Goal: Communication & Community: Share content

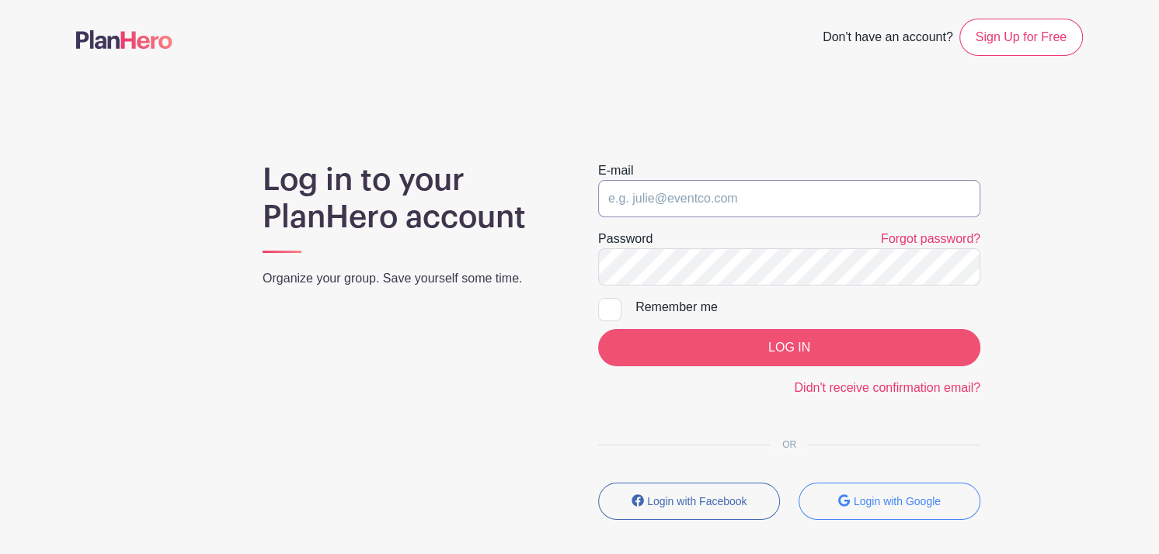
type input "[PERSON_NAME][EMAIL_ADDRESS][DOMAIN_NAME]"
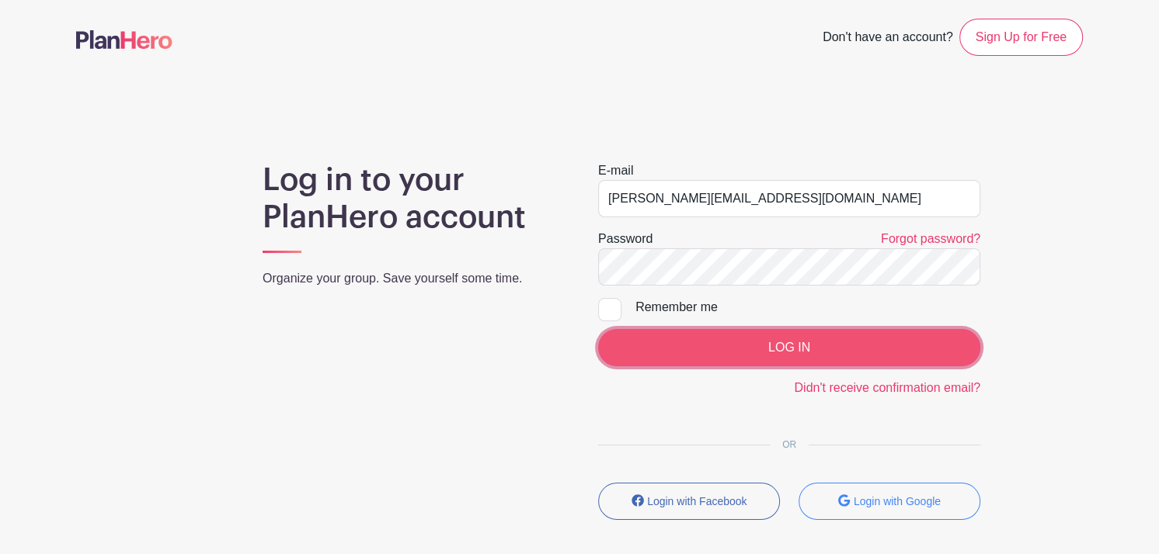
click at [686, 346] on input "LOG IN" at bounding box center [789, 347] width 382 height 37
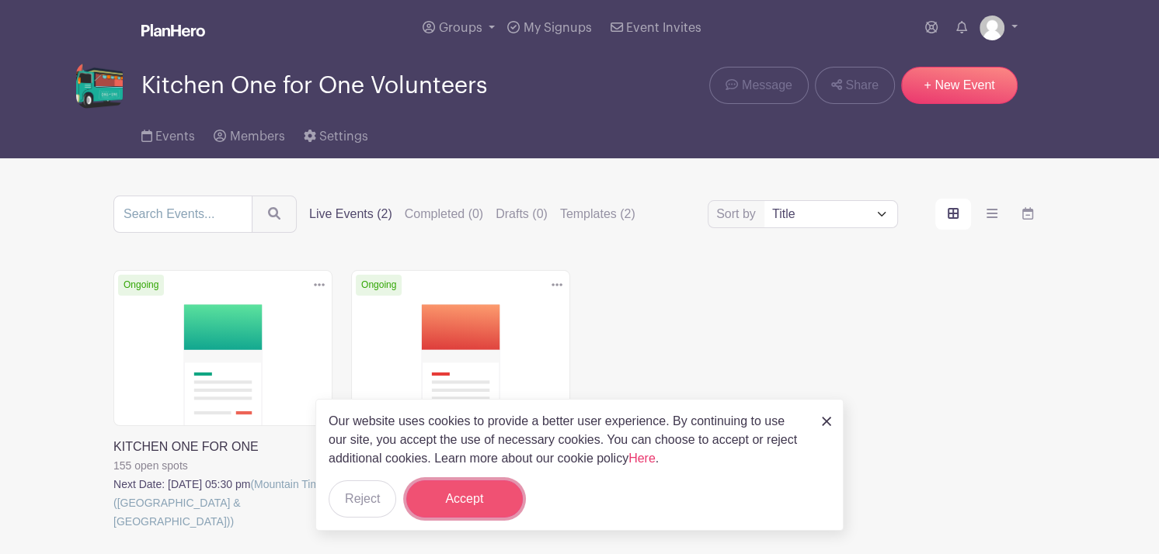
click at [468, 509] on button "Accept" at bounding box center [464, 499] width 116 height 37
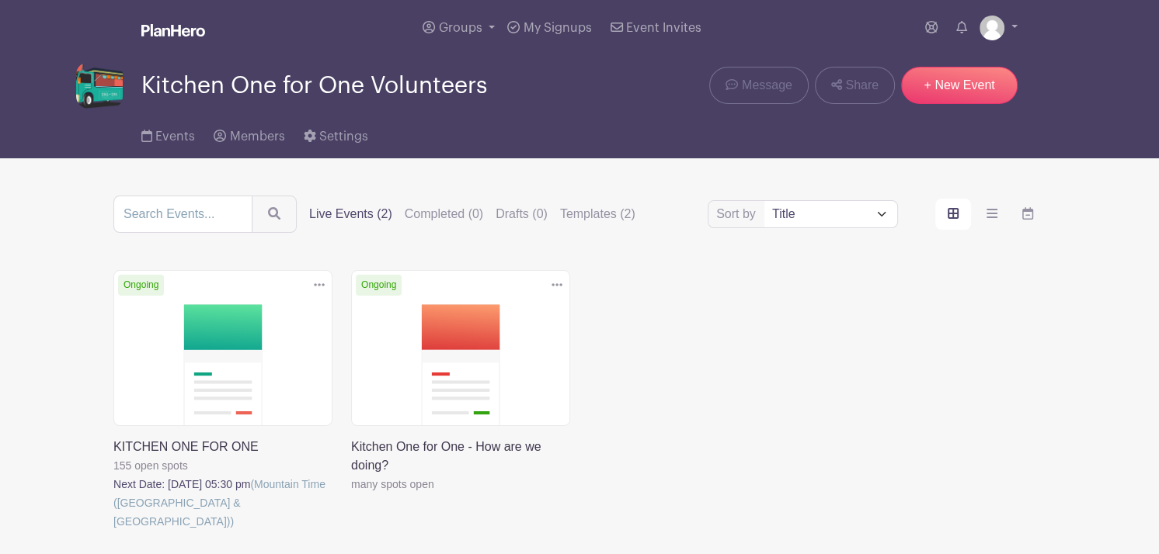
click at [113, 531] on link at bounding box center [113, 531] width 0 height 0
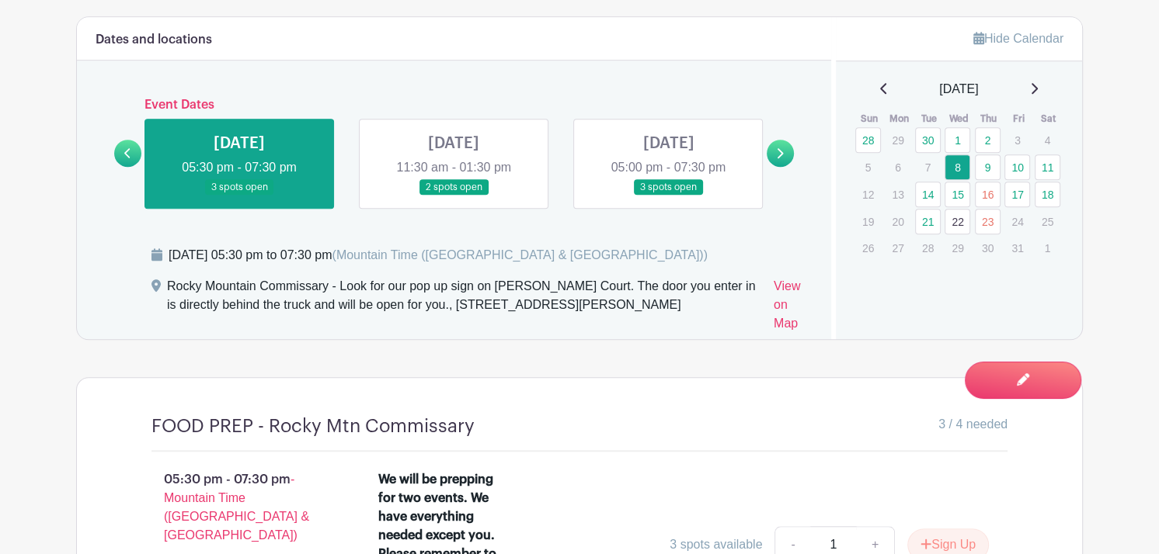
scroll to position [1013, 0]
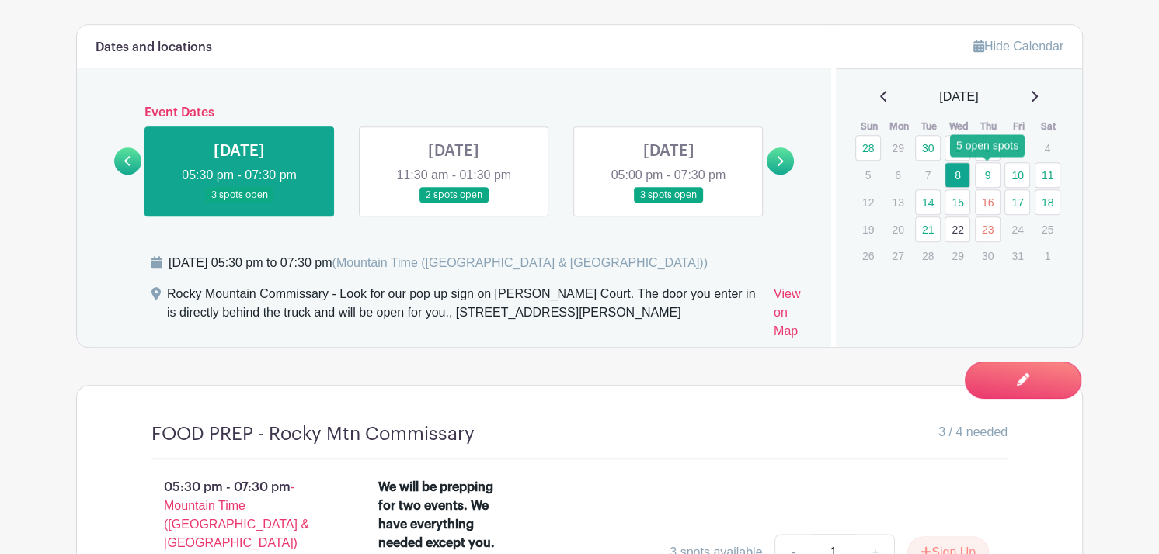
click at [987, 179] on link "9" at bounding box center [988, 175] width 26 height 26
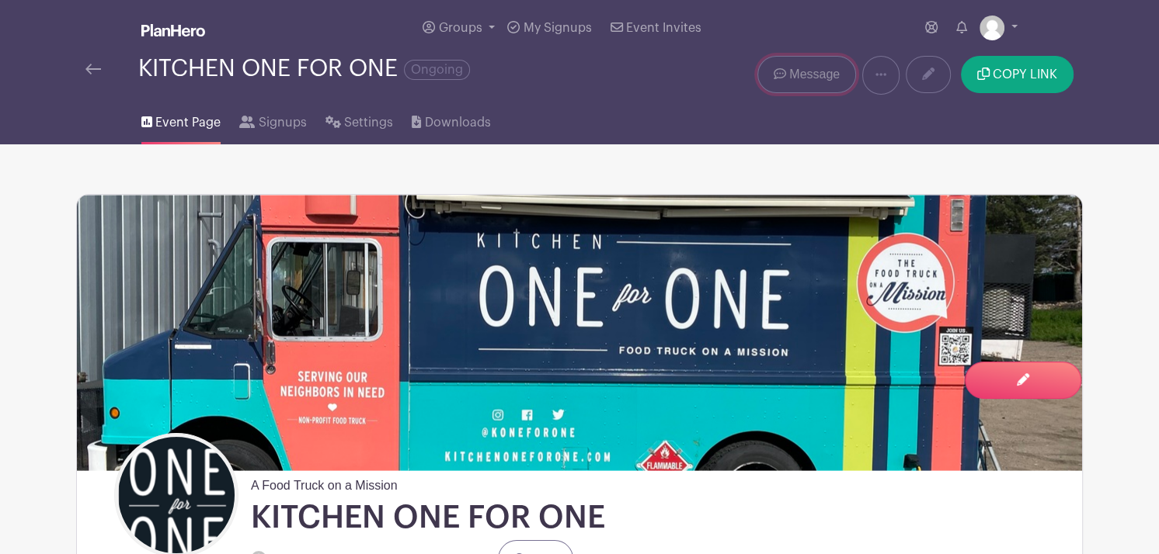
click at [811, 68] on span "Message" at bounding box center [814, 74] width 50 height 19
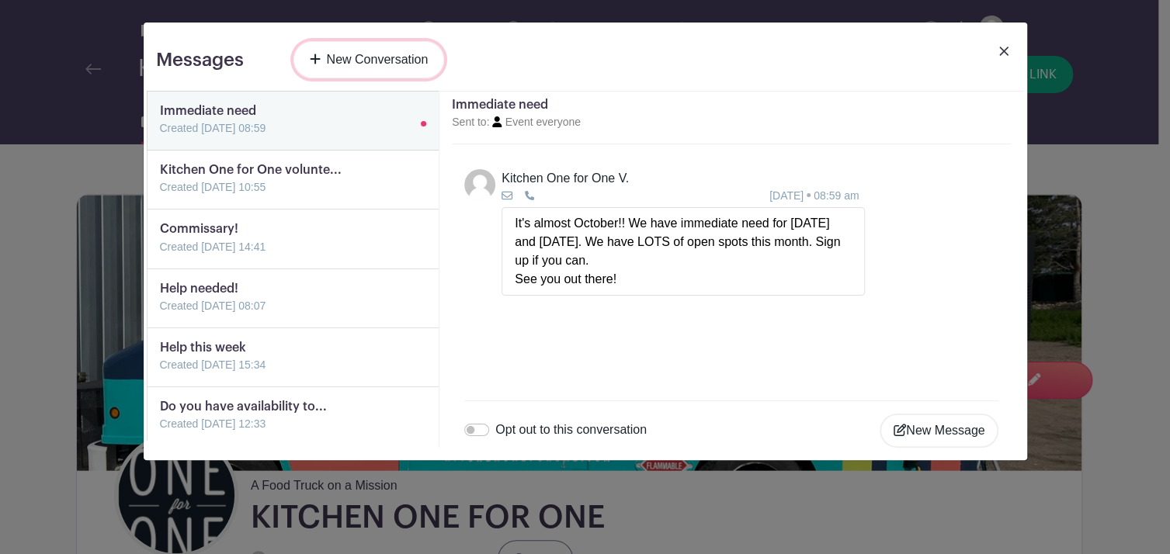
click at [389, 62] on link "New Conversation" at bounding box center [369, 59] width 151 height 37
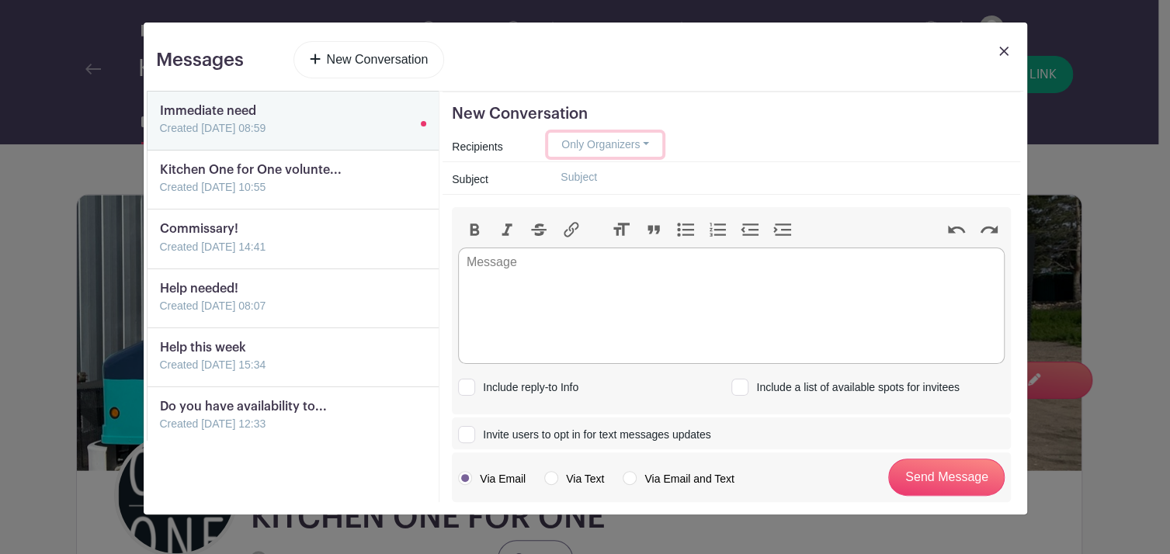
click at [648, 147] on button "Only Organizers" at bounding box center [605, 145] width 114 height 24
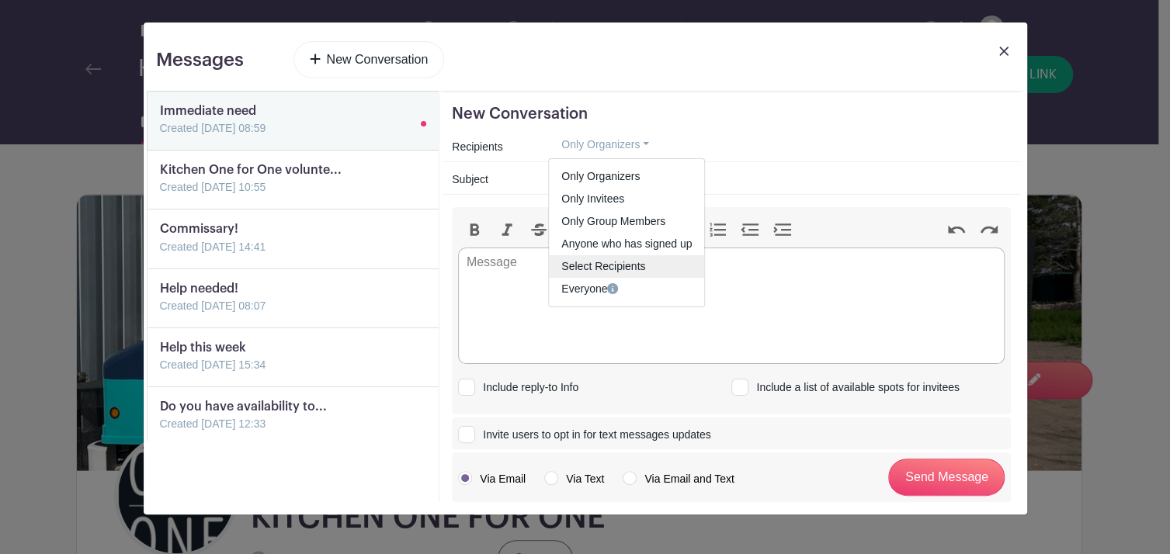
click at [596, 264] on span "Select Recipients" at bounding box center [603, 266] width 84 height 12
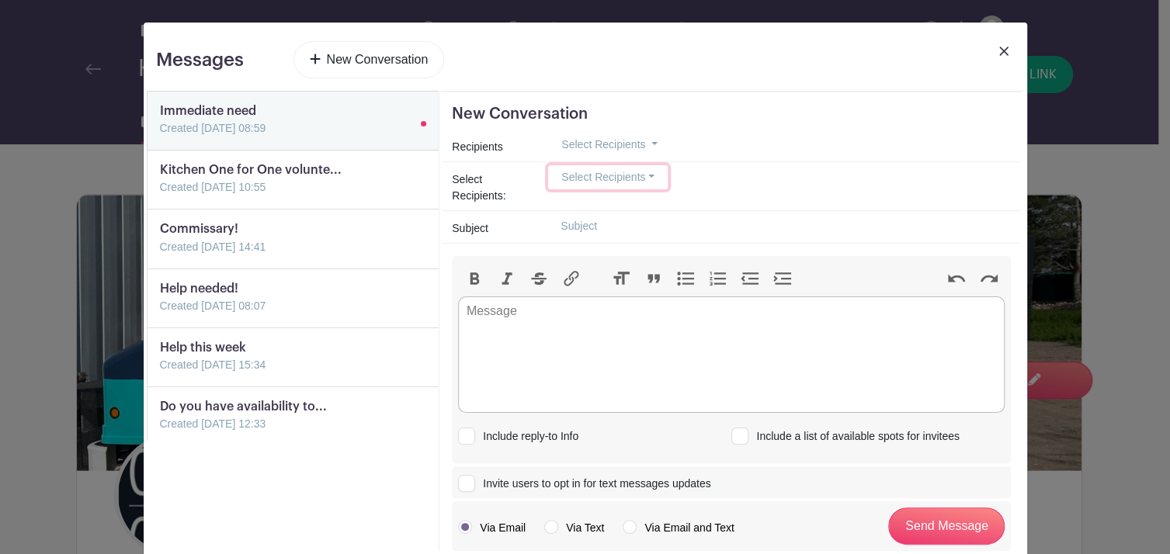
click at [617, 178] on button "Select Recipients" at bounding box center [608, 177] width 120 height 24
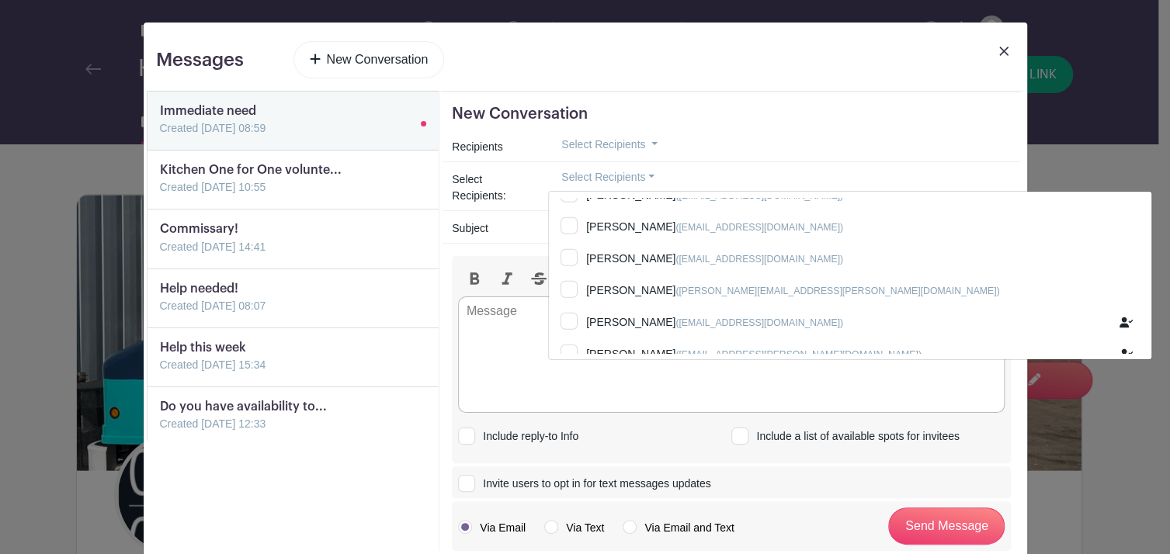
scroll to position [2402, 0]
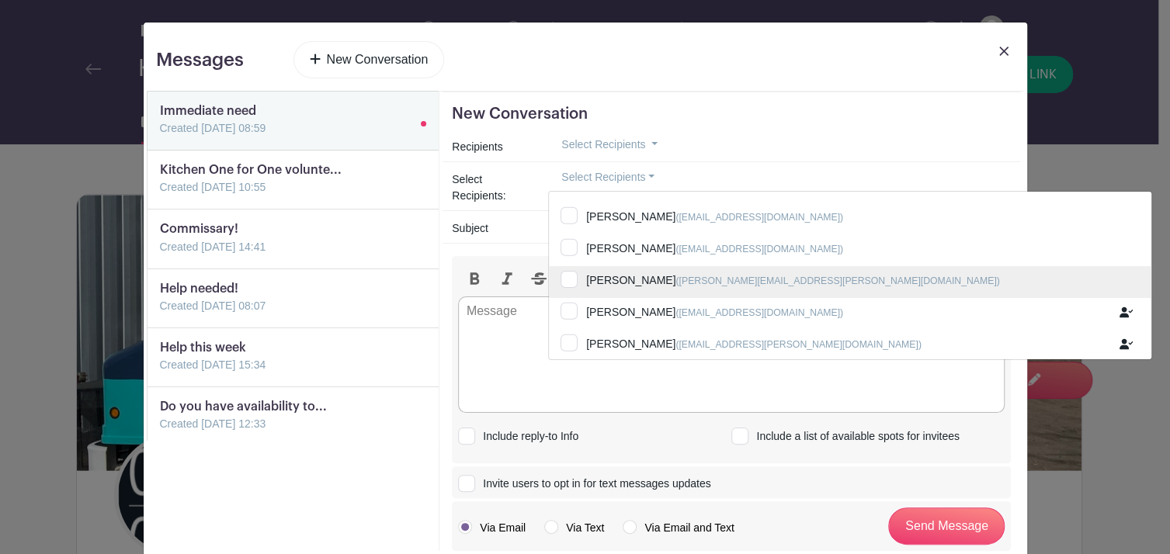
click at [556, 273] on input "[PERSON_NAME] ([PERSON_NAME][EMAIL_ADDRESS][PERSON_NAME][DOMAIN_NAME])" at bounding box center [850, 283] width 603 height 34
checkbox input "true"
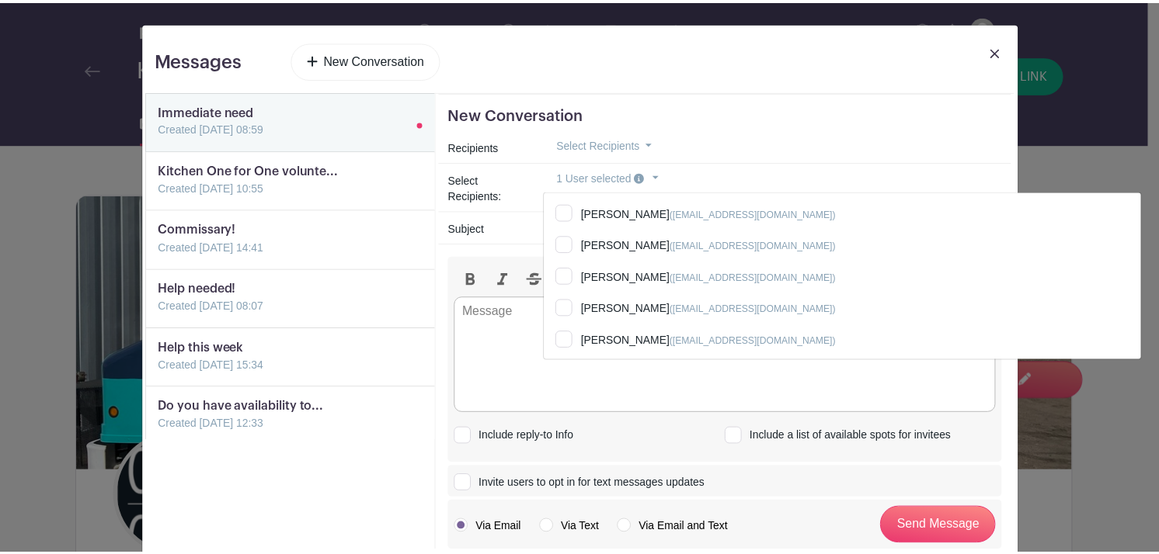
scroll to position [7467, 0]
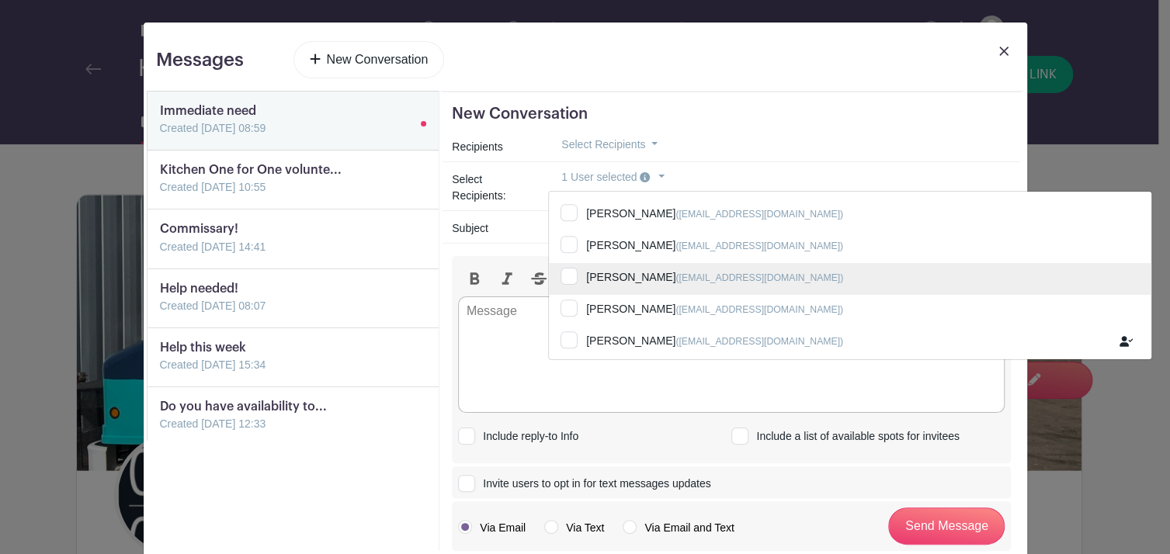
click at [563, 273] on input "[PERSON_NAME] ([EMAIL_ADDRESS][DOMAIN_NAME])" at bounding box center [850, 280] width 603 height 34
checkbox input "true"
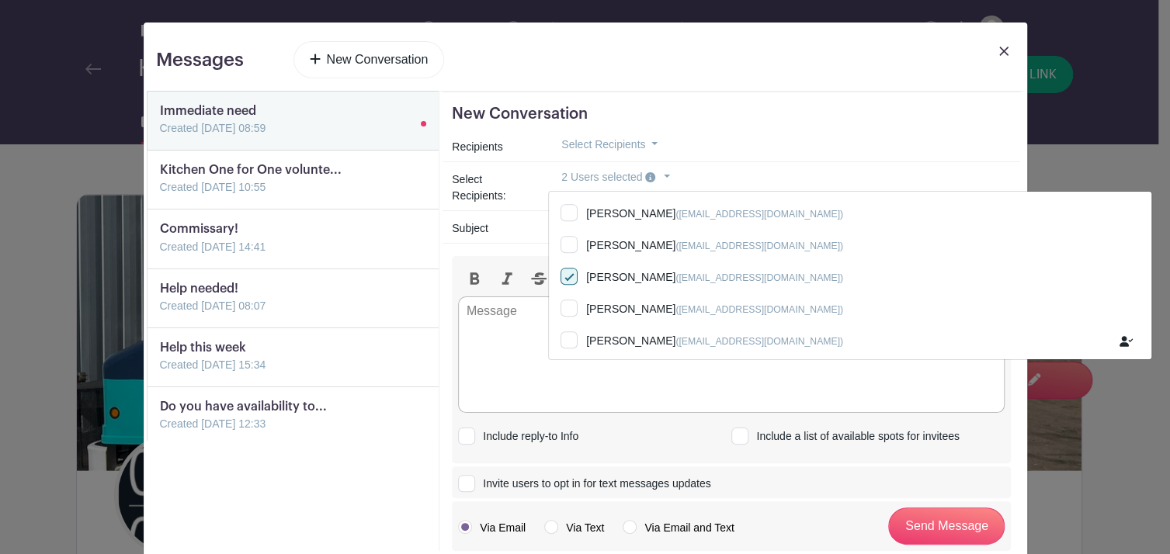
click at [499, 221] on div "Subject" at bounding box center [491, 228] width 96 height 23
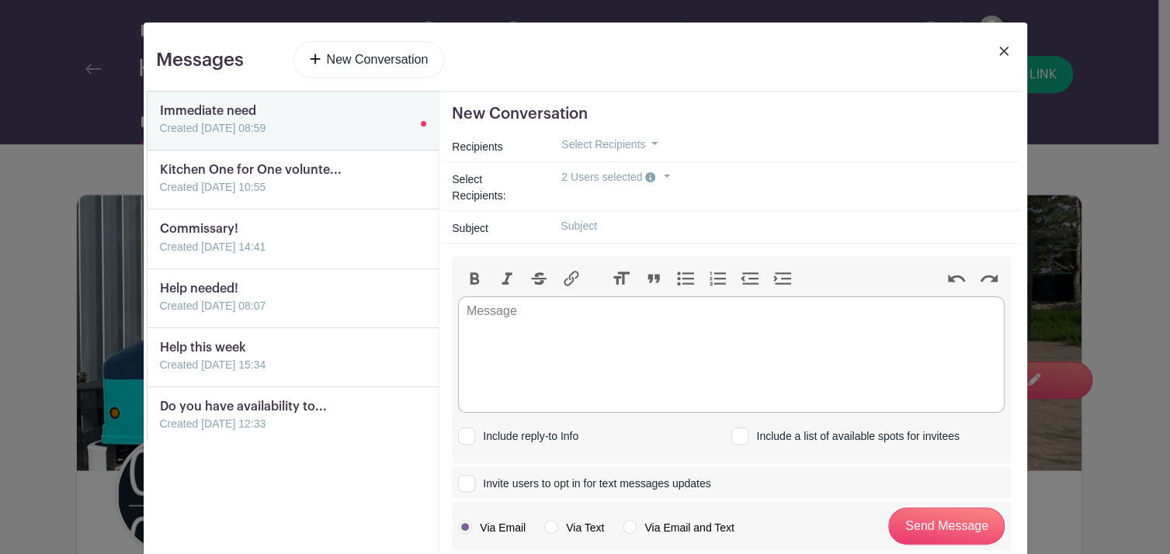
click at [582, 228] on input "text" at bounding box center [779, 226] width 463 height 24
type input "Parking for [DEMOGRAPHIC_DATA] on Colfax"
click at [483, 308] on trix-editor at bounding box center [731, 355] width 547 height 116
type trix-editor "<div>I</div>"
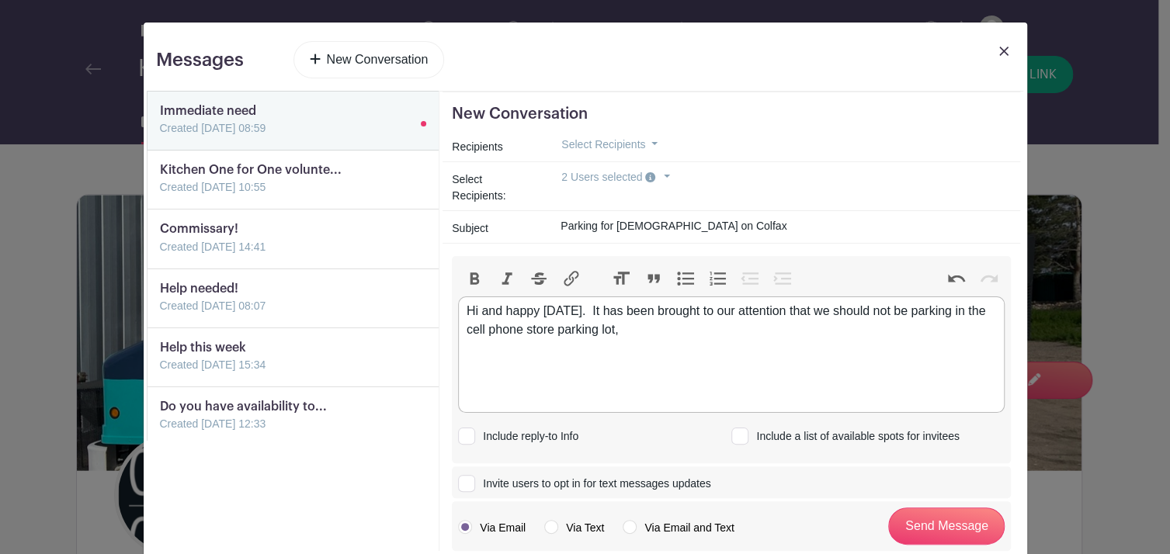
click at [872, 306] on div "Hi and happy [DATE]. It has been brought to our attention that we should not be…" at bounding box center [732, 320] width 530 height 37
drag, startPoint x: 920, startPoint y: 312, endPoint x: 887, endPoint y: 314, distance: 33.4
click at [887, 314] on div "Hi and happy [DATE]. It has been brought to our attention that we should not be…" at bounding box center [732, 320] width 530 height 37
click at [887, 339] on trix-editor "Hi and happy [DATE]. It has been brought to our attention that we should not be…" at bounding box center [731, 355] width 547 height 116
drag, startPoint x: 873, startPoint y: 308, endPoint x: 891, endPoint y: 308, distance: 18.6
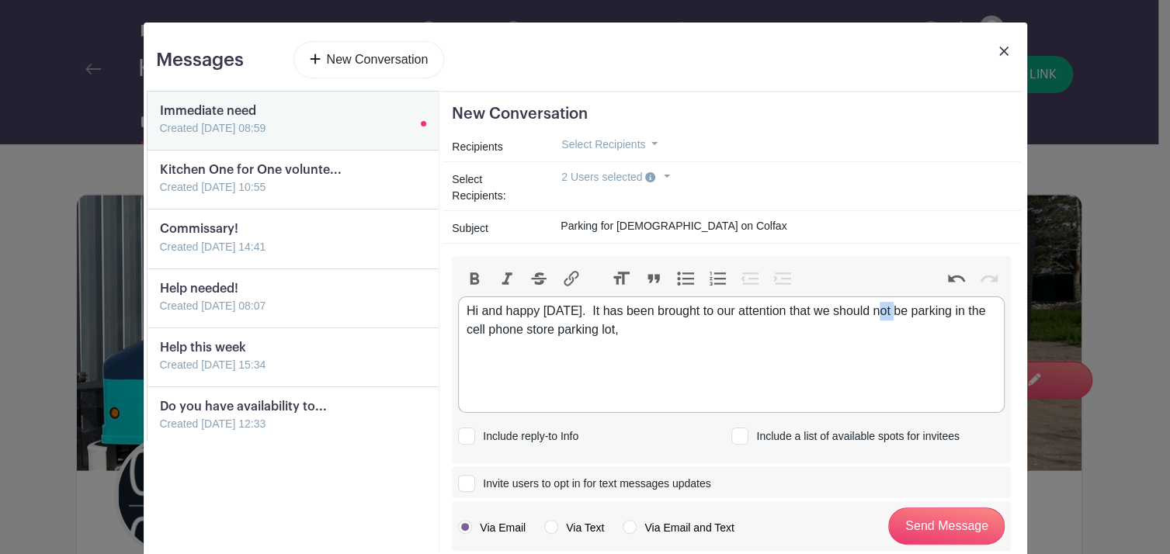
click at [891, 308] on div "Hi and happy [DATE]. It has been brought to our attention that we should not be…" at bounding box center [732, 320] width 530 height 37
click at [470, 280] on button "Bold" at bounding box center [474, 279] width 33 height 20
click at [629, 336] on div "Hi and happy [DATE]. It has been brought to our attention that we should not be…" at bounding box center [732, 320] width 530 height 37
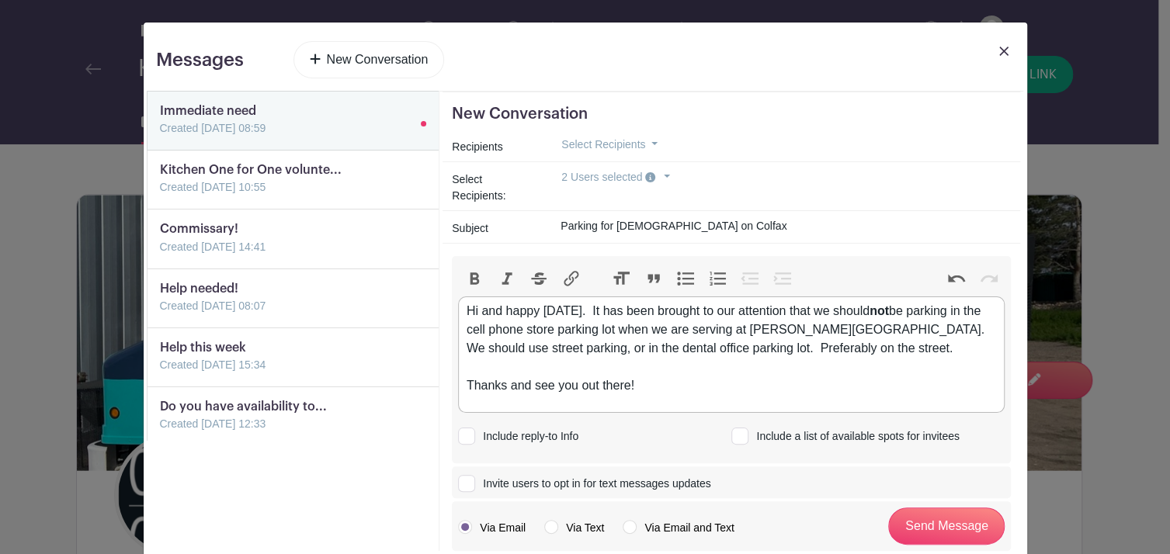
type trix-editor "<div>Hi and happy [DATE].&nbsp; It has been brought to our attention that we sh…"
click at [929, 526] on input "Send Message" at bounding box center [946, 526] width 116 height 37
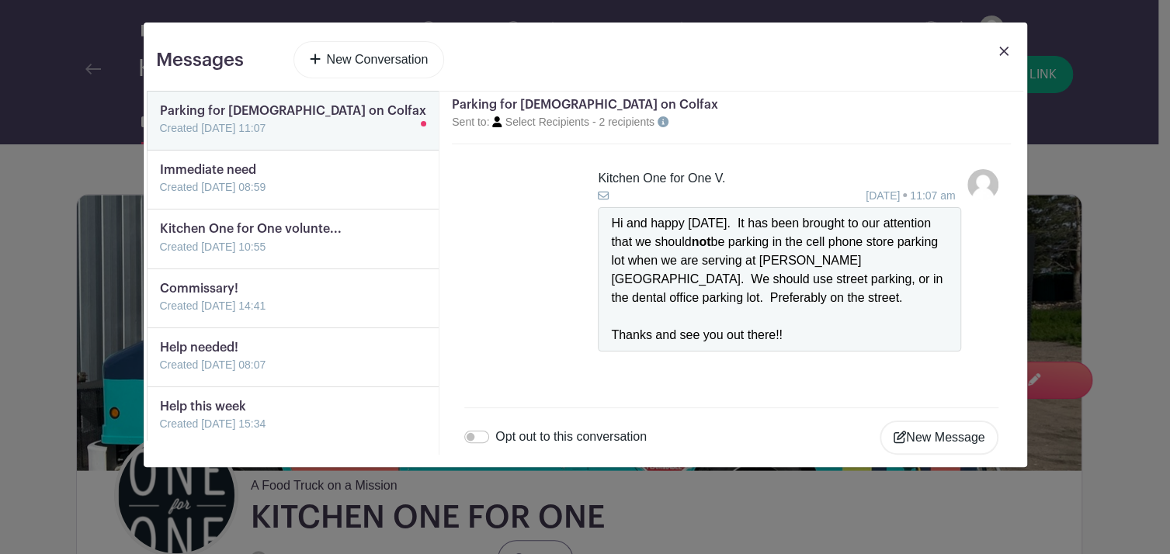
click at [1002, 56] on link at bounding box center [1004, 62] width 22 height 43
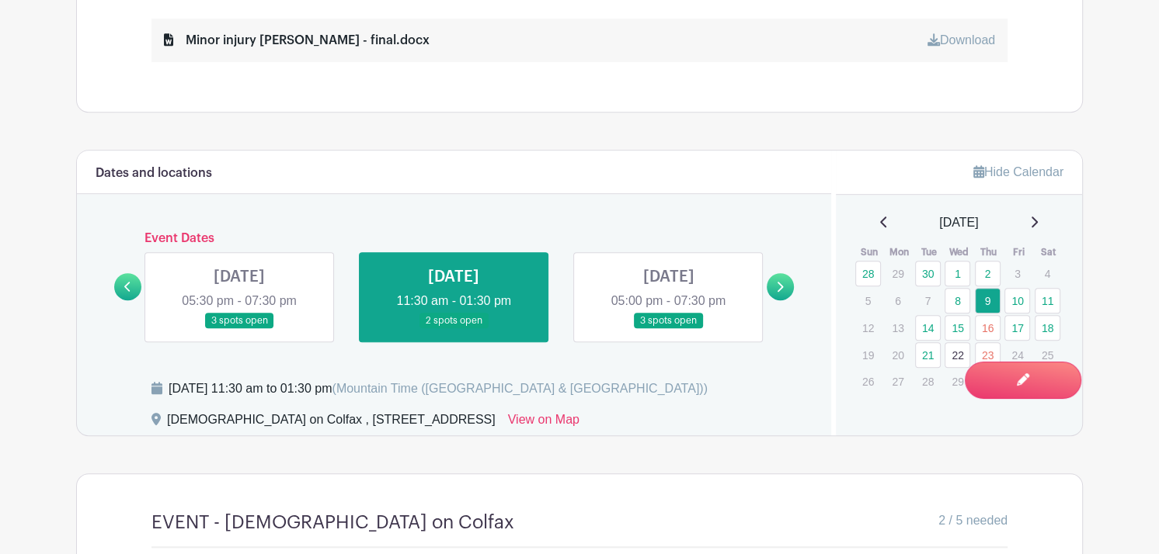
scroll to position [900, 0]
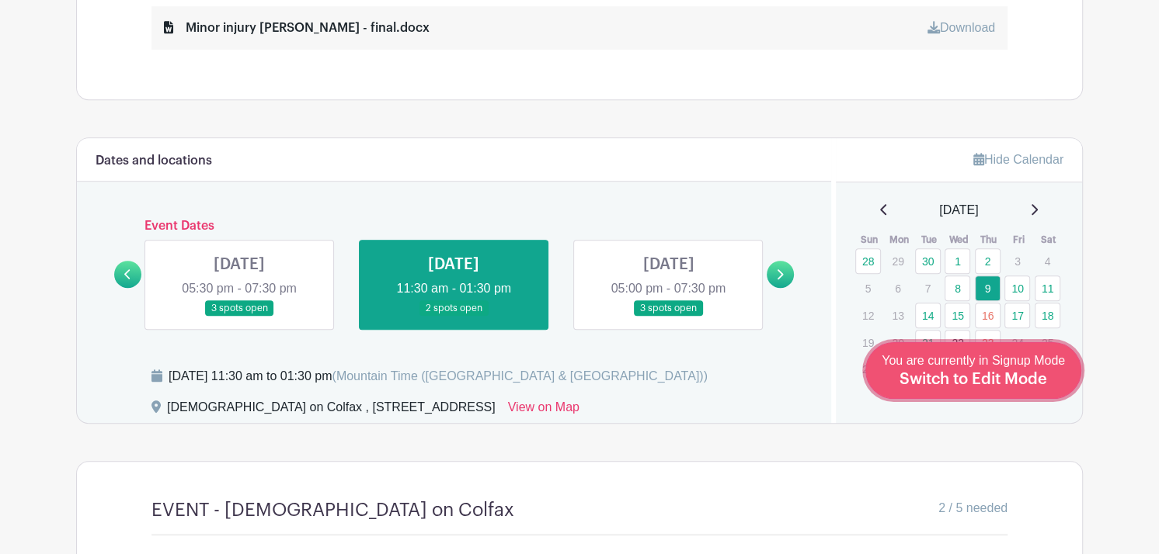
click at [1030, 373] on span "Switch to Edit Mode" at bounding box center [973, 380] width 148 height 16
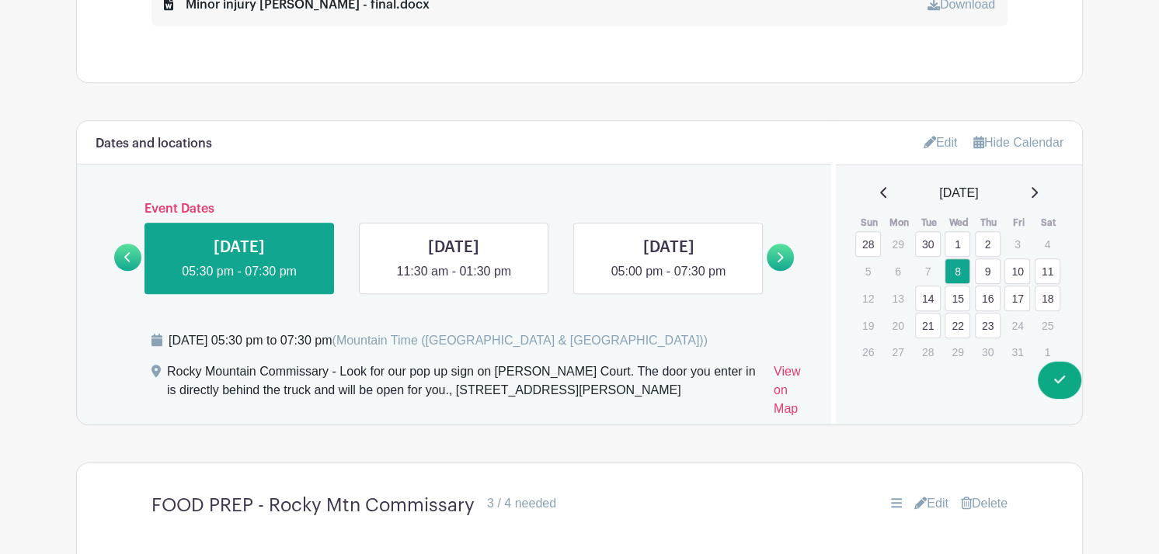
scroll to position [1016, 0]
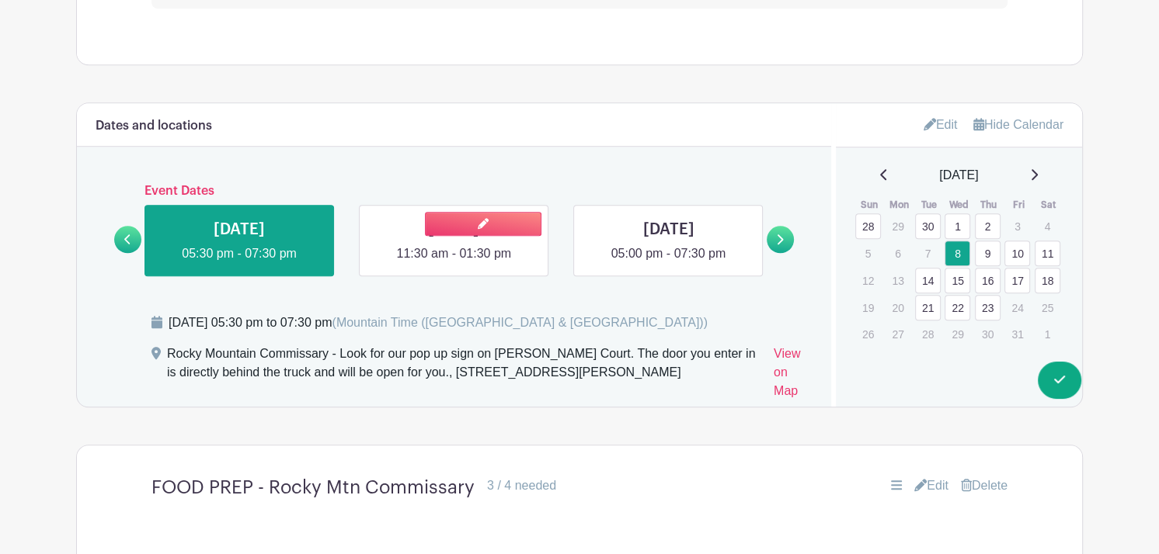
click at [453, 263] on link at bounding box center [453, 263] width 0 height 0
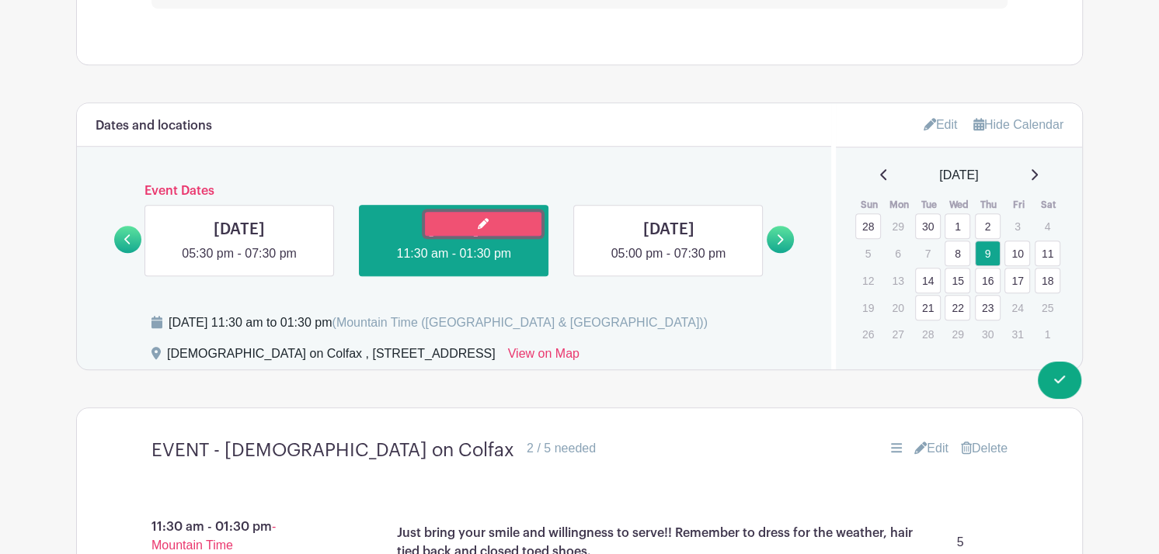
click at [519, 226] on link at bounding box center [483, 224] width 116 height 24
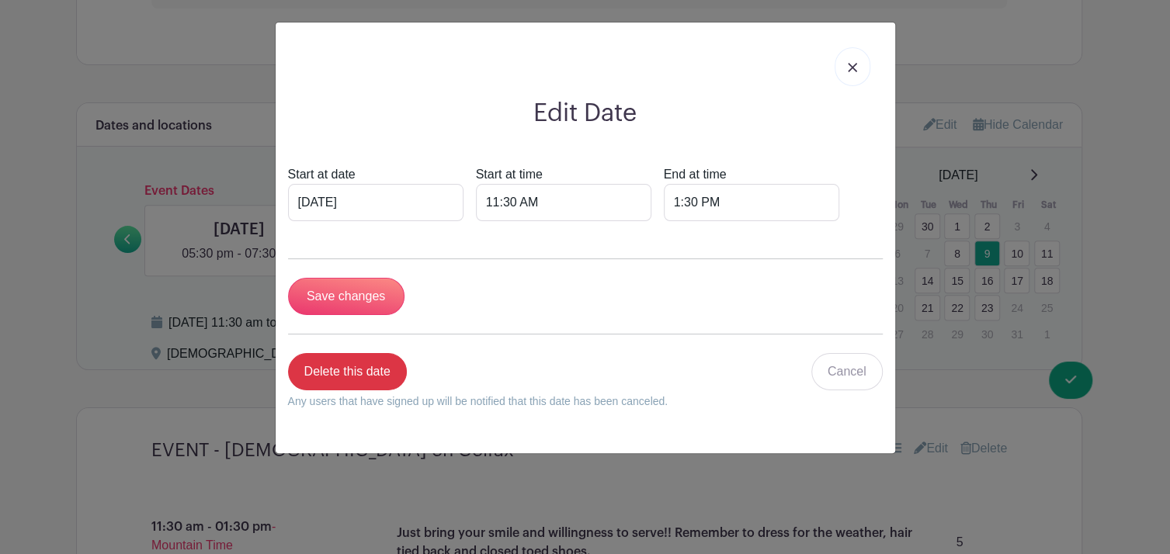
click at [845, 68] on link at bounding box center [853, 66] width 36 height 39
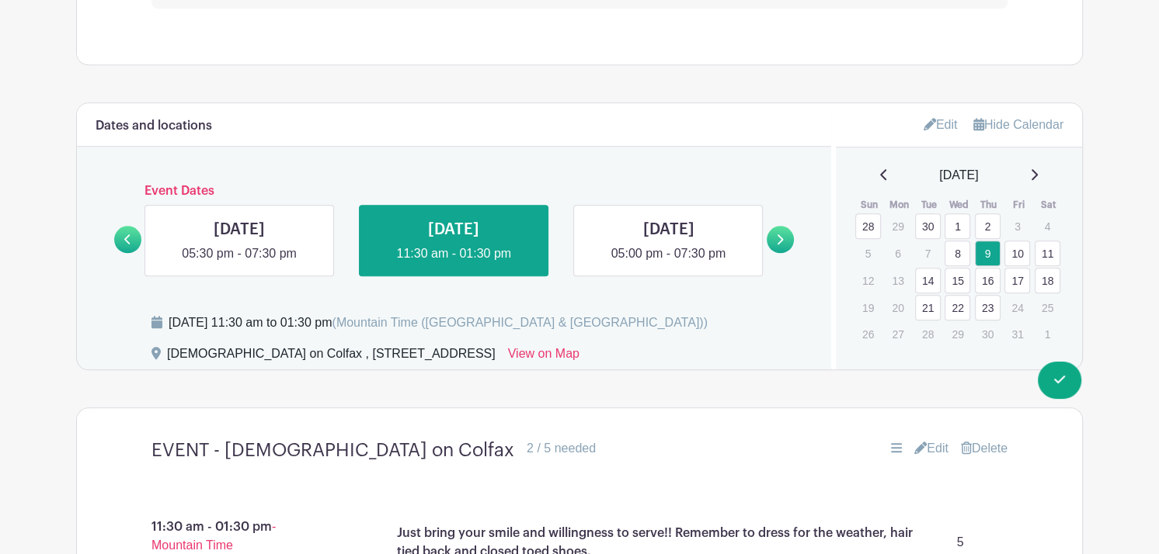
click at [946, 126] on link "Edit" at bounding box center [940, 125] width 34 height 26
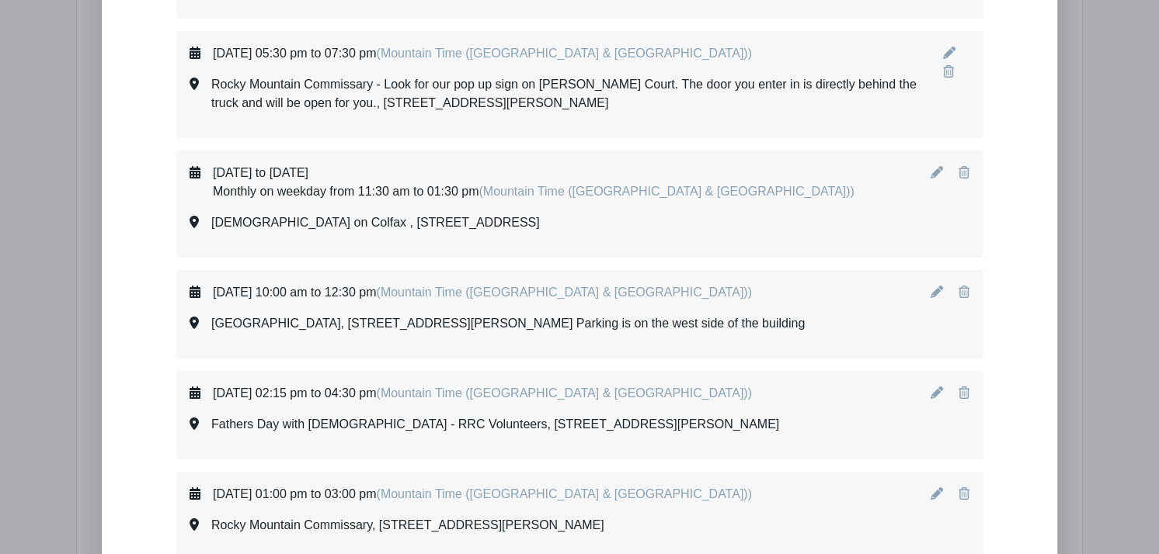
scroll to position [4578, 0]
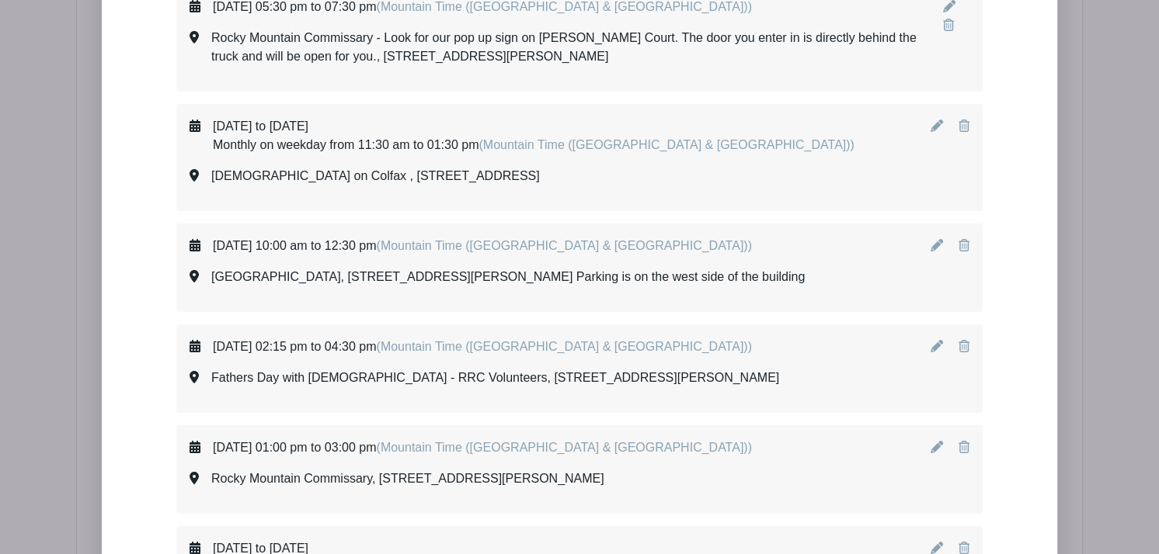
click at [934, 120] on icon at bounding box center [936, 126] width 12 height 12
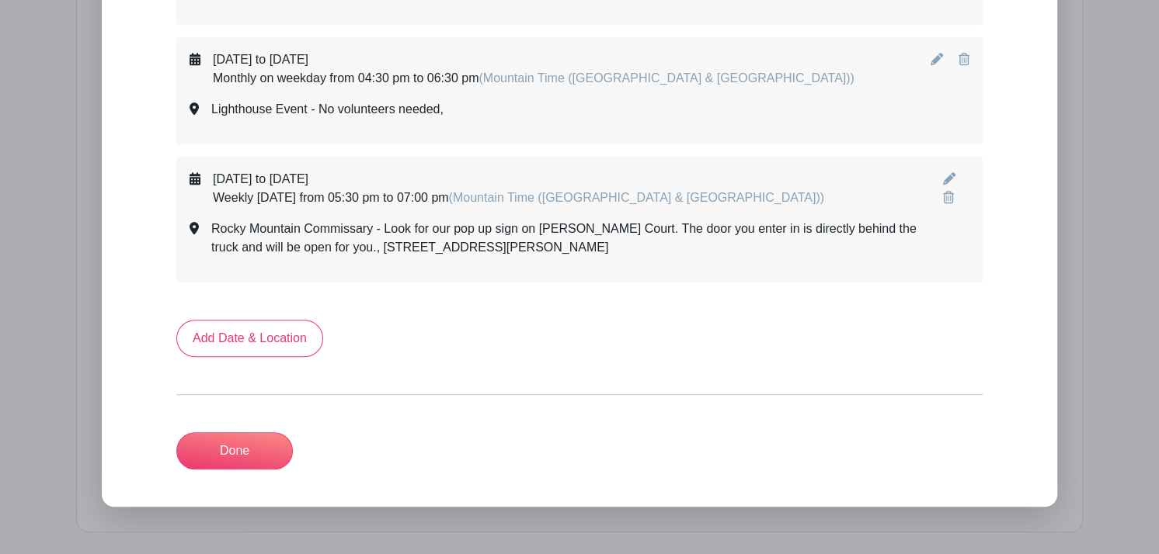
scroll to position [10554, 0]
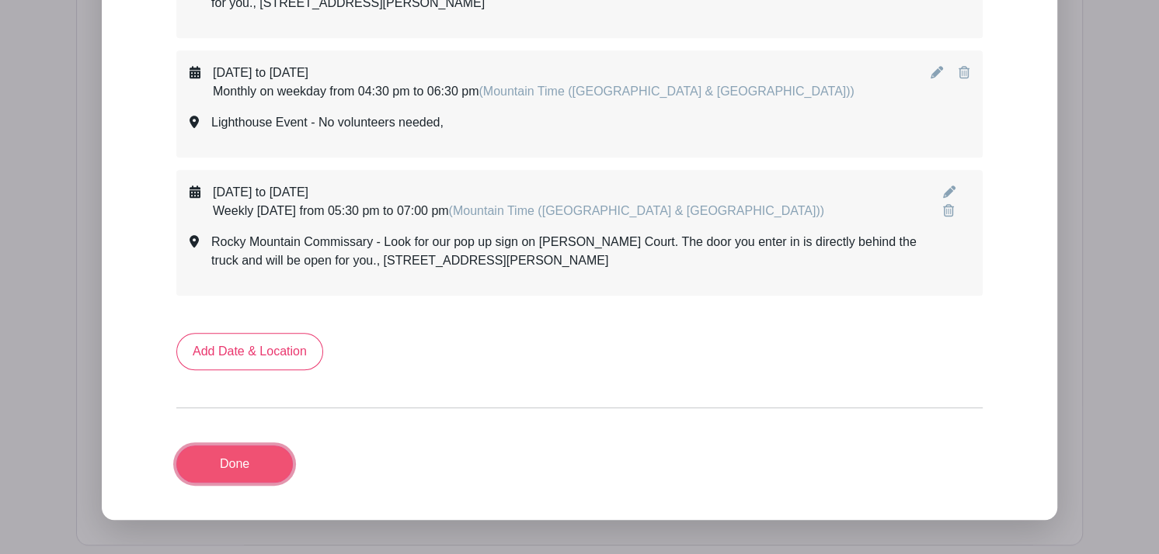
click at [246, 446] on link "Done" at bounding box center [234, 464] width 116 height 37
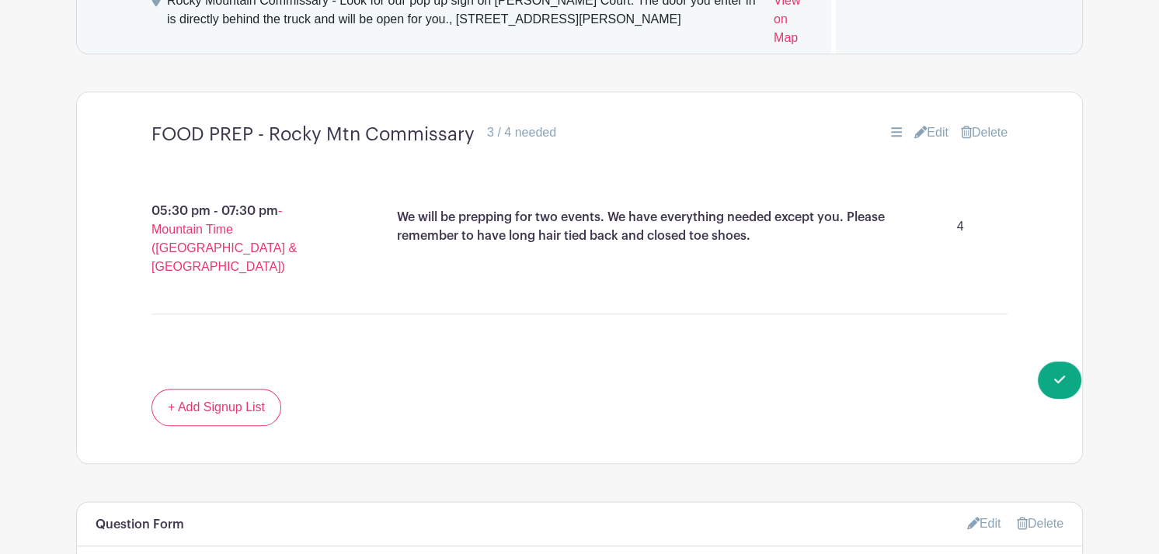
scroll to position [0, 0]
